Goal: Register for event/course

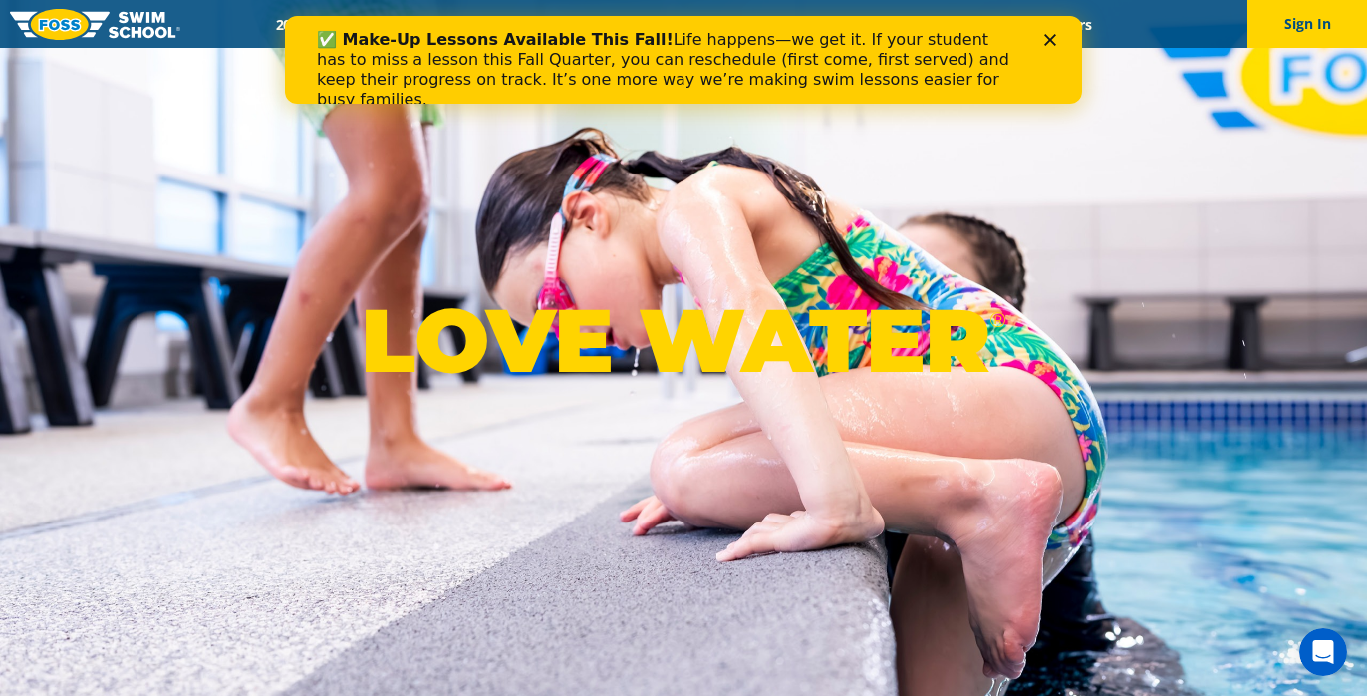
click at [457, 30] on b "✅ Make-Up Lessons Available This Fall!" at bounding box center [495, 39] width 357 height 19
click at [1048, 36] on icon "Close" at bounding box center [1050, 40] width 12 height 12
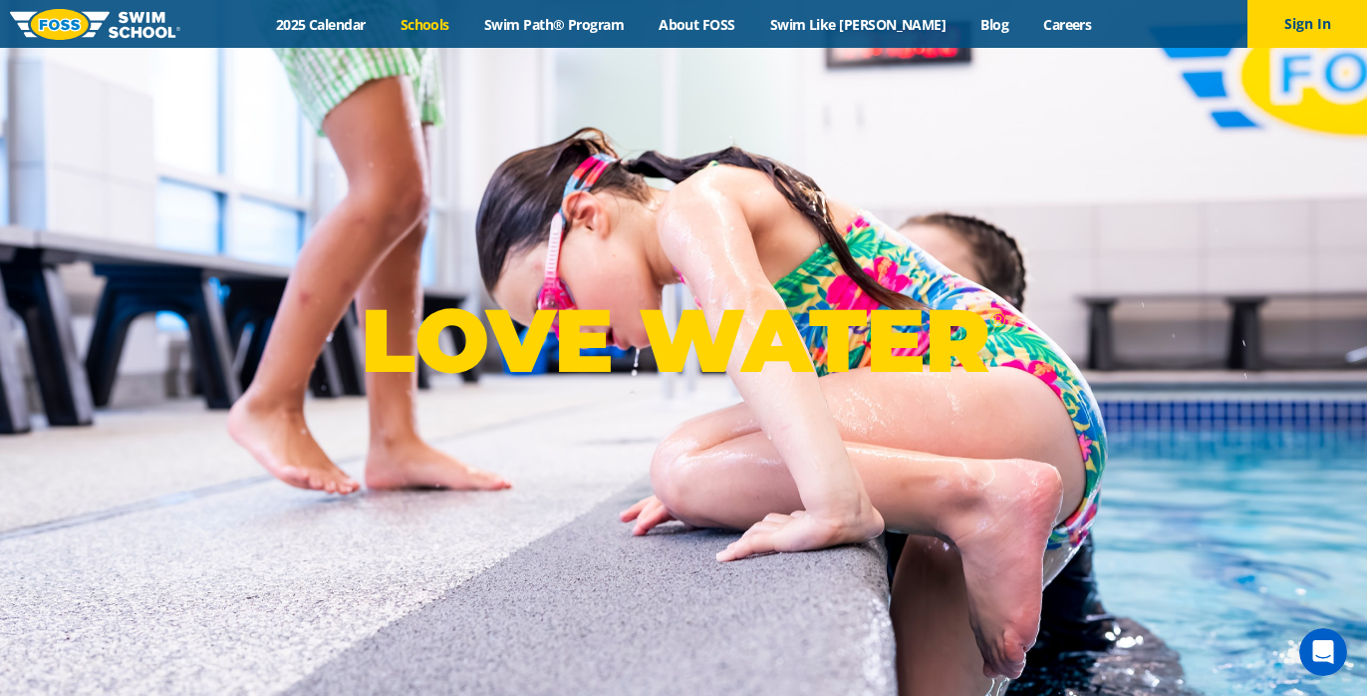
click at [466, 30] on link "Schools" at bounding box center [425, 24] width 84 height 19
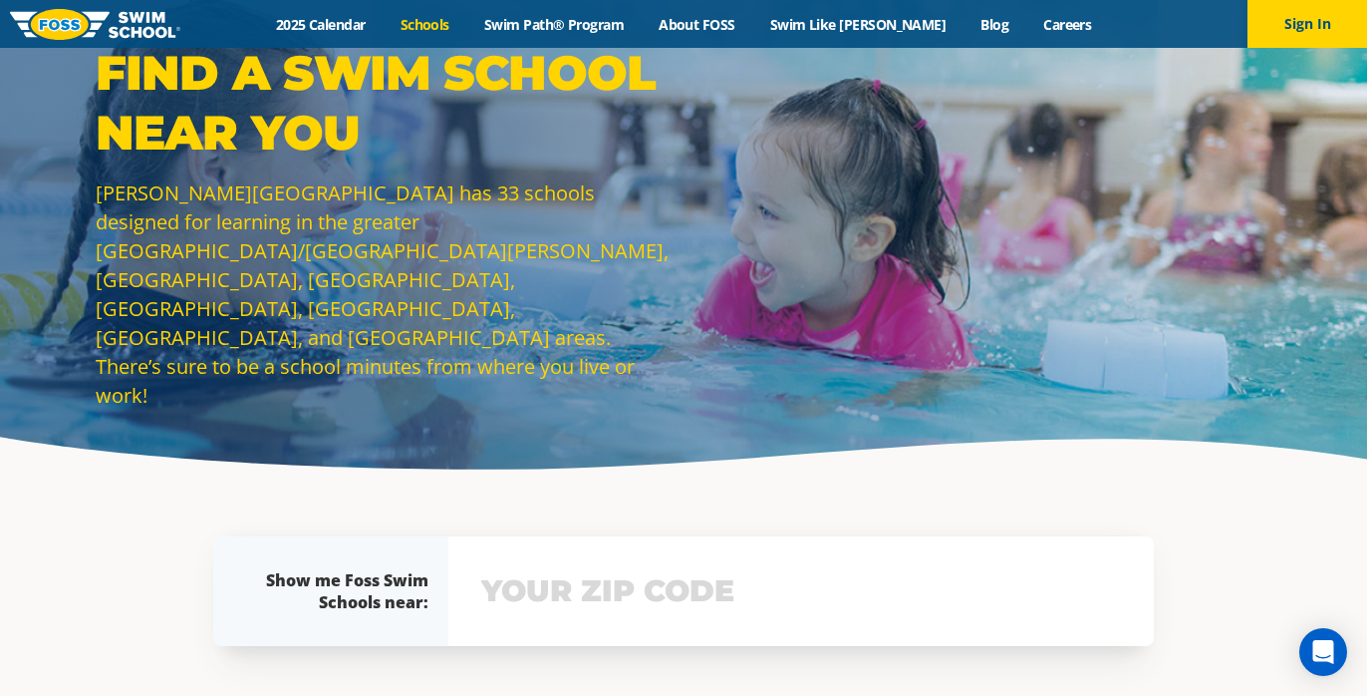
click at [668, 594] on input "text" at bounding box center [801, 591] width 650 height 58
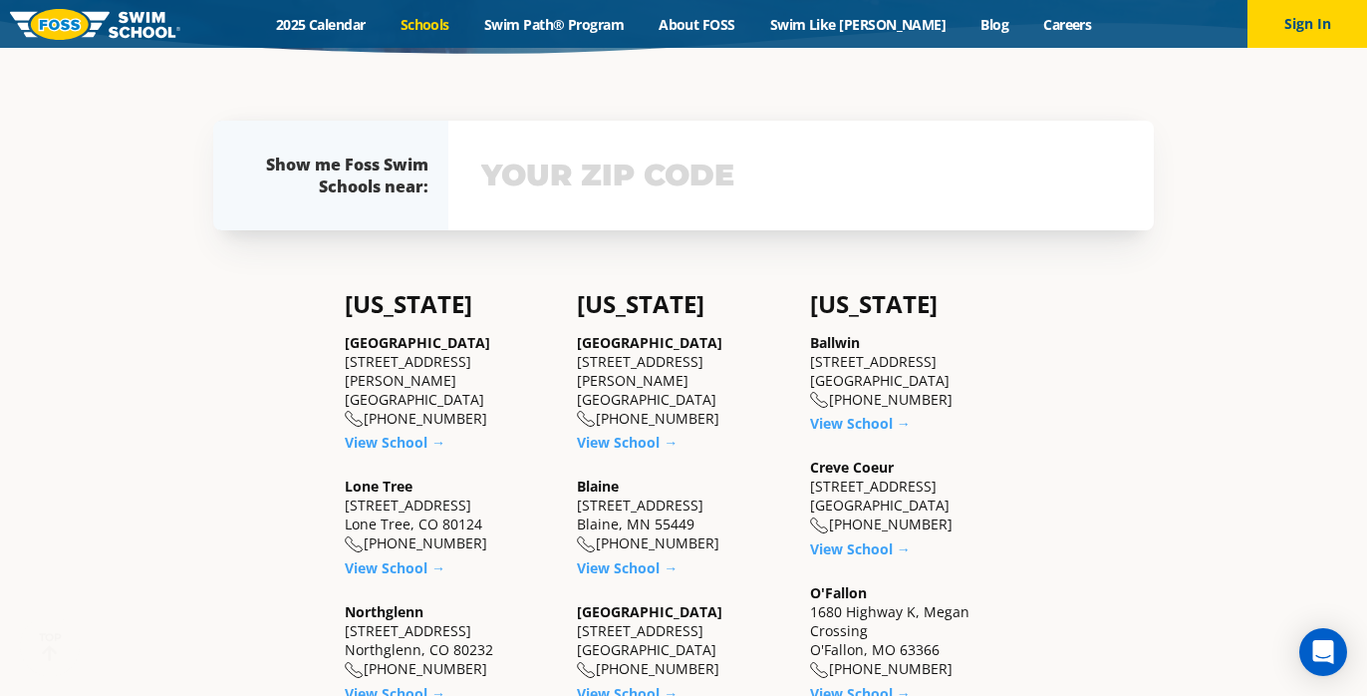
scroll to position [438, 0]
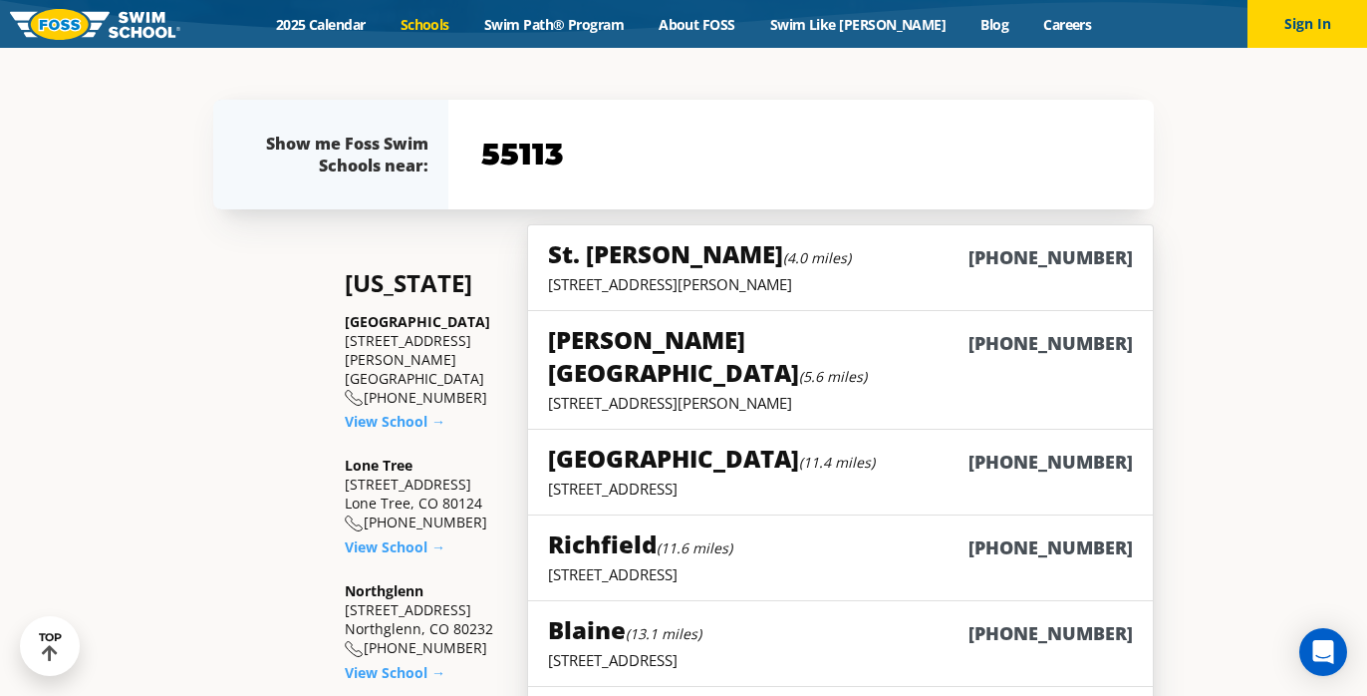
type input "55113"
click at [673, 358] on div "Vadnais Heights (5.6 miles) (763) 244-3485" at bounding box center [840, 358] width 585 height 70
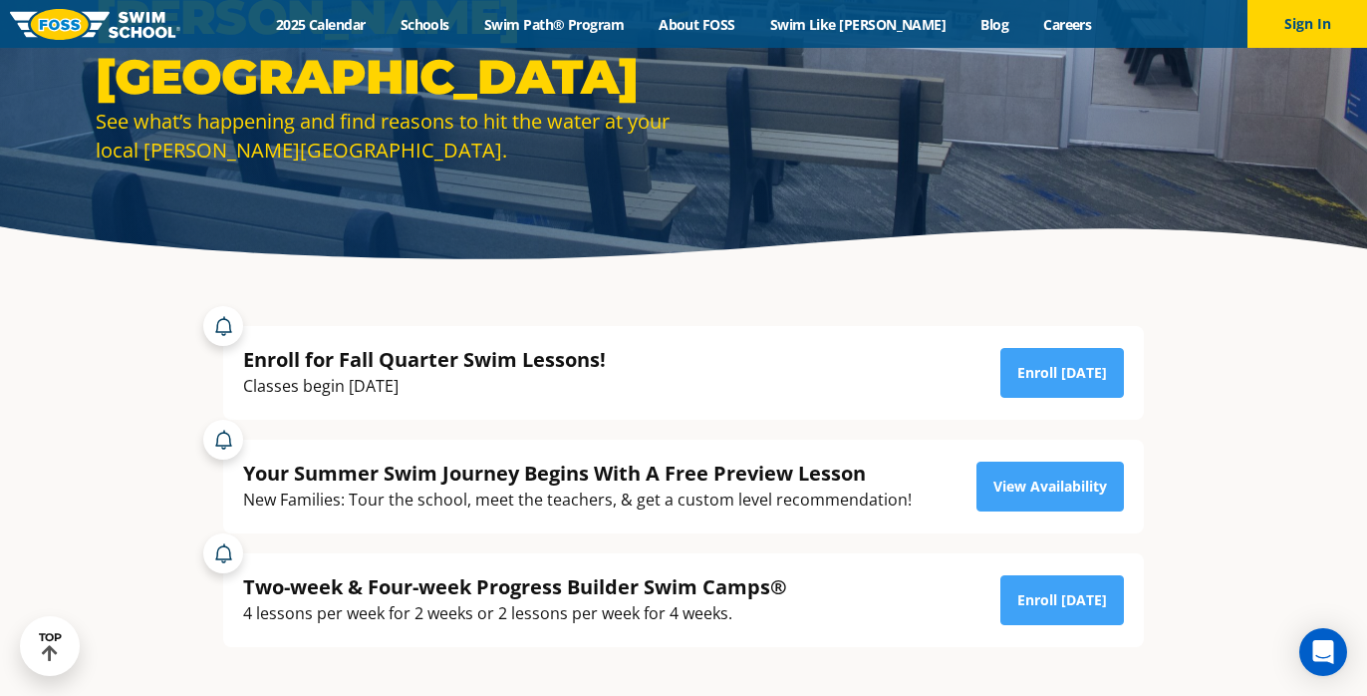
scroll to position [219, 0]
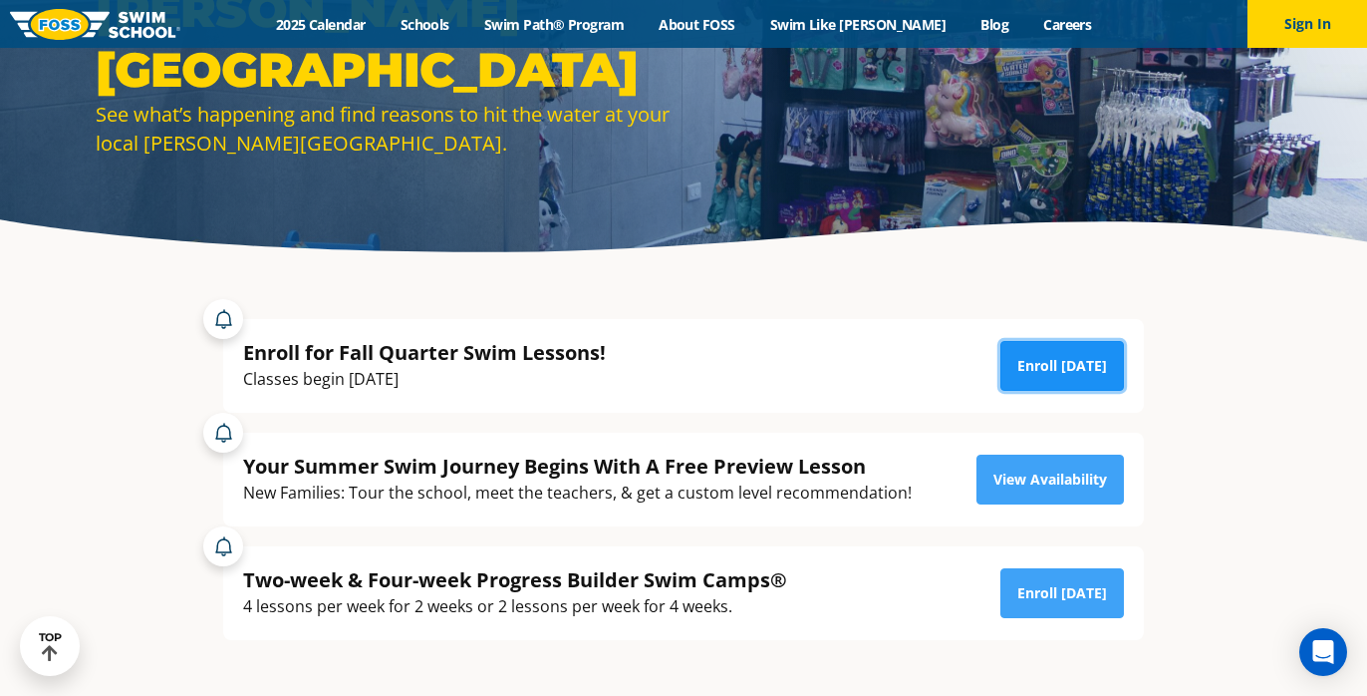
click at [1047, 370] on link "Enroll [DATE]" at bounding box center [1062, 366] width 124 height 50
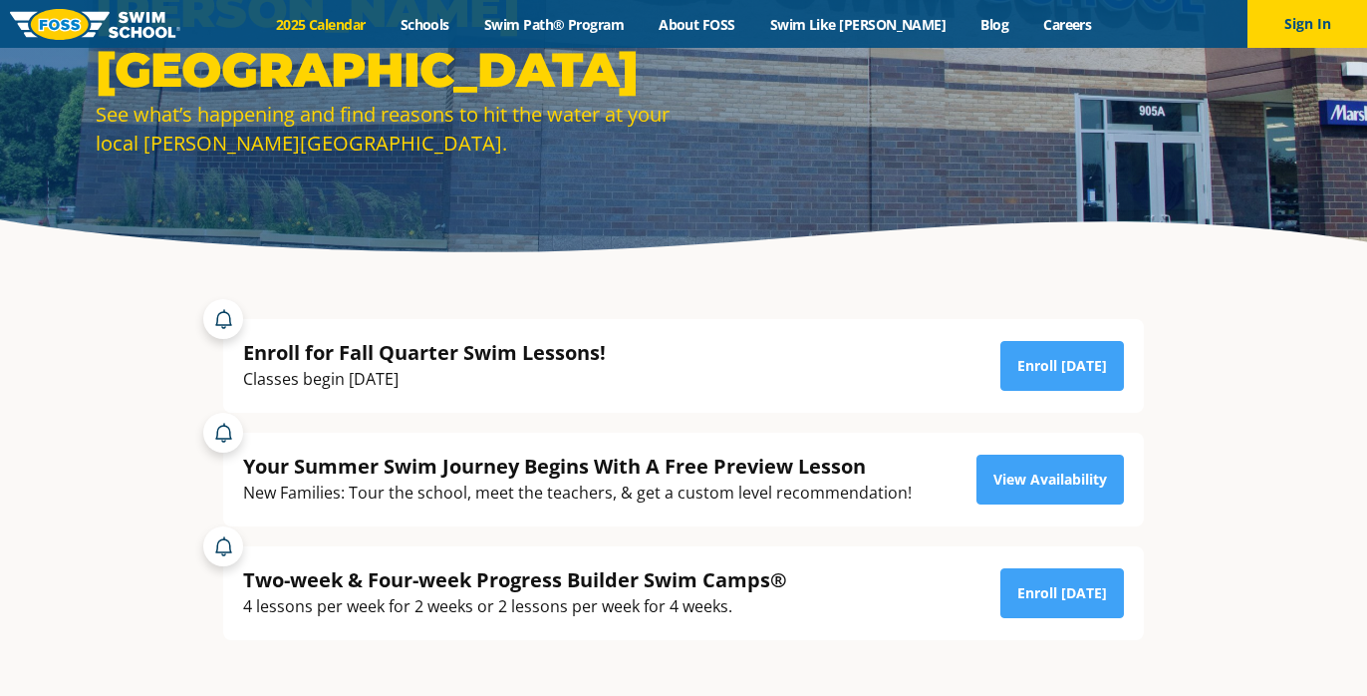
click at [363, 22] on link "2025 Calendar" at bounding box center [320, 24] width 125 height 19
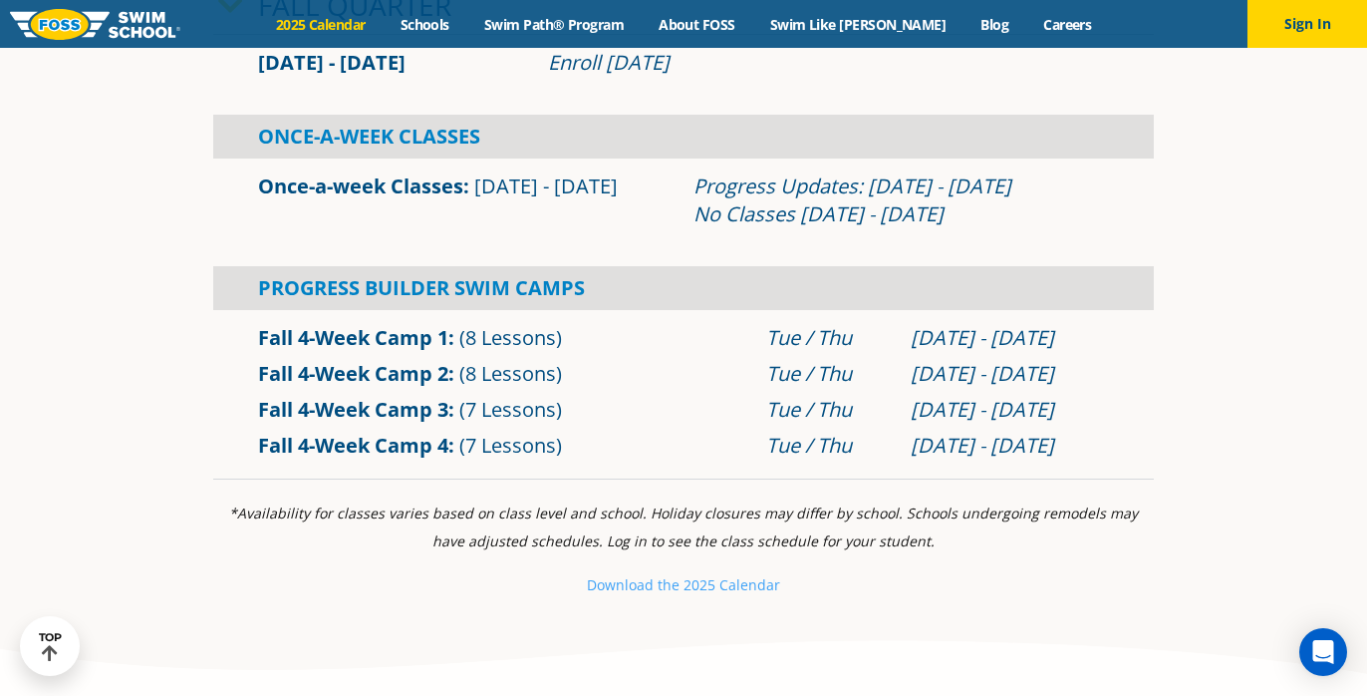
scroll to position [1341, 0]
click at [374, 342] on link "Fall 4-Week Camp 1" at bounding box center [353, 338] width 190 height 27
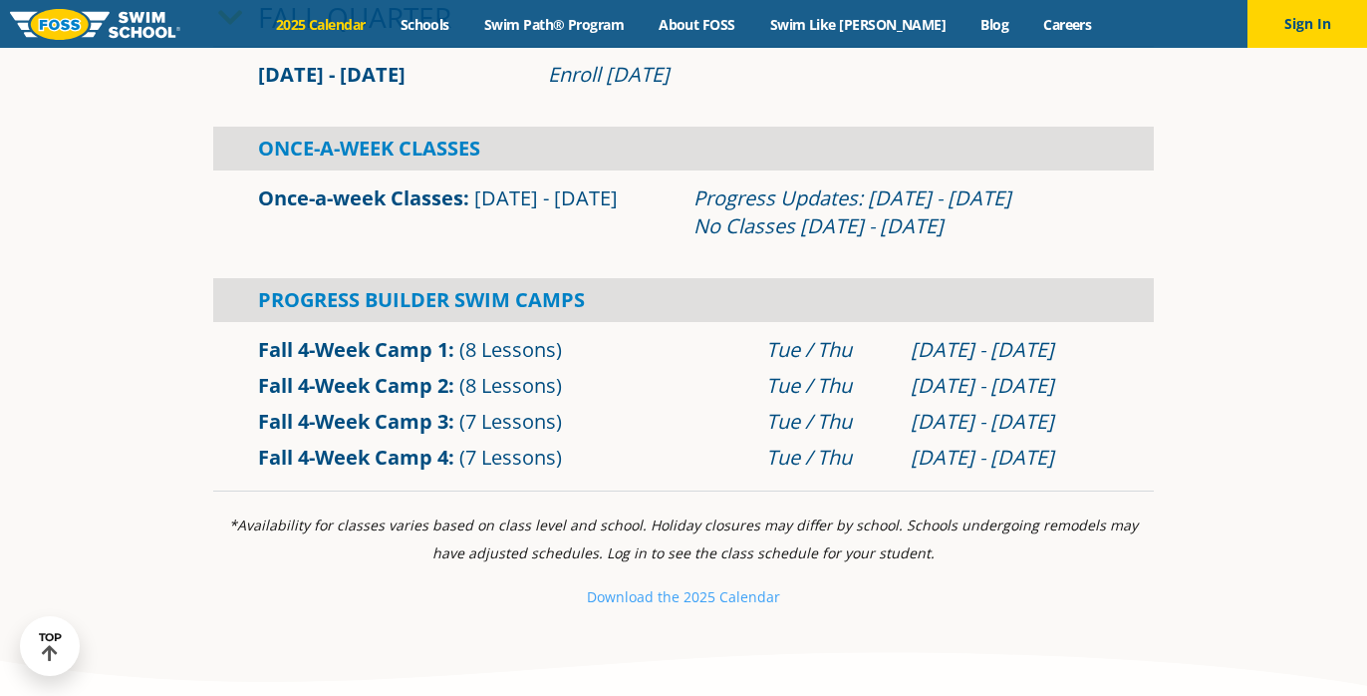
scroll to position [1329, 0]
click at [647, 606] on small "Download th" at bounding box center [629, 597] width 85 height 19
